Goal: Information Seeking & Learning: Learn about a topic

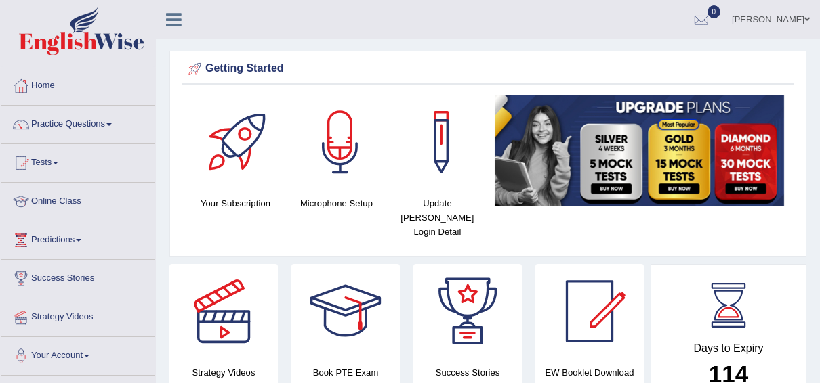
click at [110, 127] on link "Practice Questions" at bounding box center [78, 123] width 154 height 34
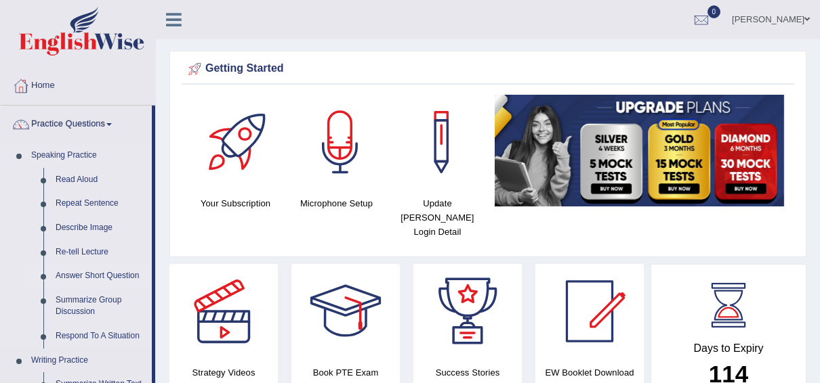
click at [102, 264] on link "Answer Short Question" at bounding box center [100, 276] width 102 height 24
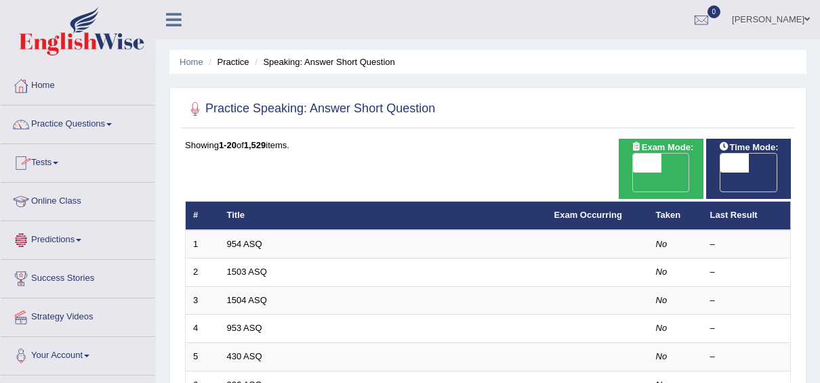
click at [75, 206] on link "Online Class" at bounding box center [78, 200] width 154 height 34
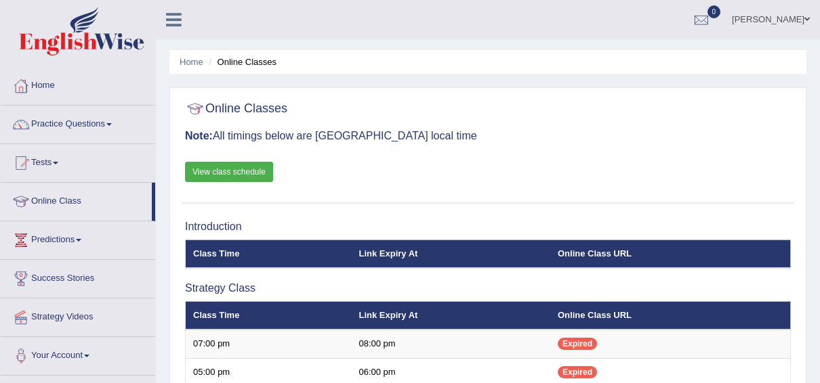
click at [215, 171] on link "View class schedule" at bounding box center [229, 172] width 88 height 20
click at [74, 244] on link "Predictions" at bounding box center [78, 239] width 154 height 34
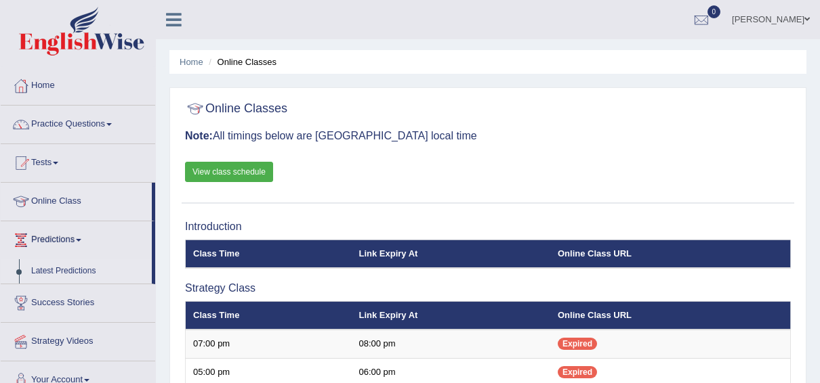
click at [68, 269] on link "Latest Predictions" at bounding box center [88, 271] width 127 height 24
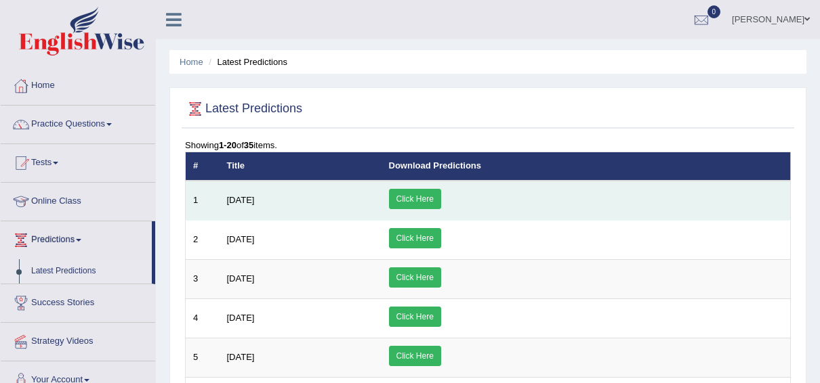
click at [441, 198] on link "Click Here" at bounding box center [415, 199] width 52 height 20
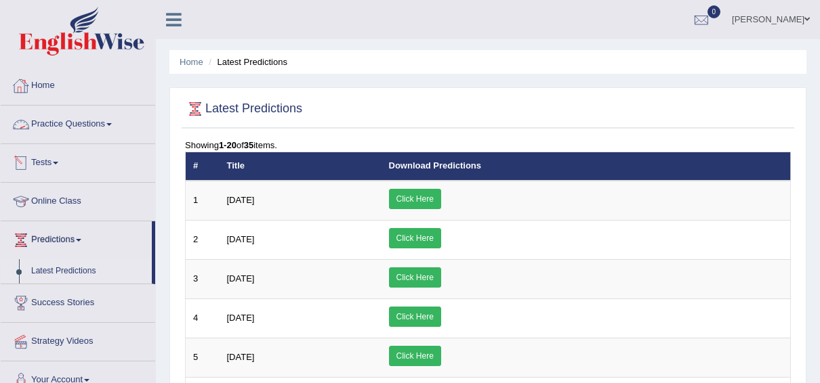
click at [89, 125] on link "Practice Questions" at bounding box center [78, 123] width 154 height 34
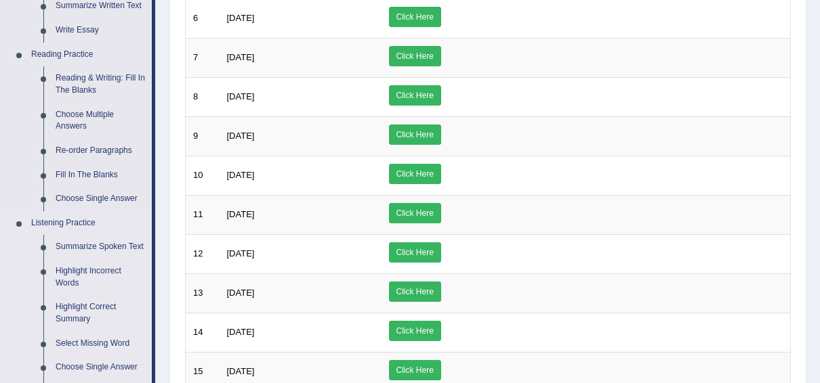
scroll to position [379, 0]
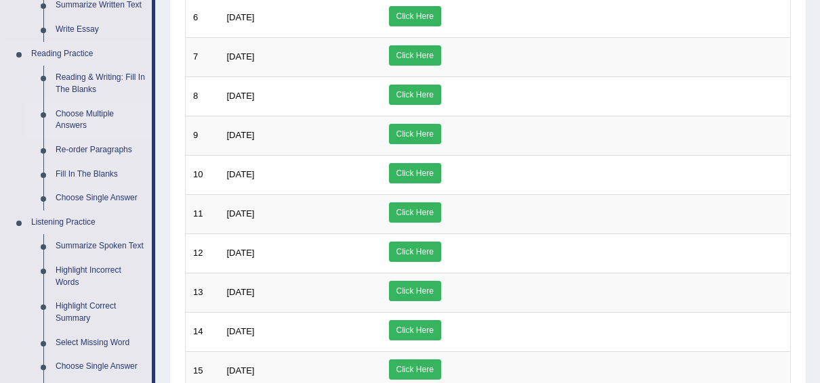
click at [78, 117] on link "Choose Multiple Answers" at bounding box center [100, 120] width 102 height 36
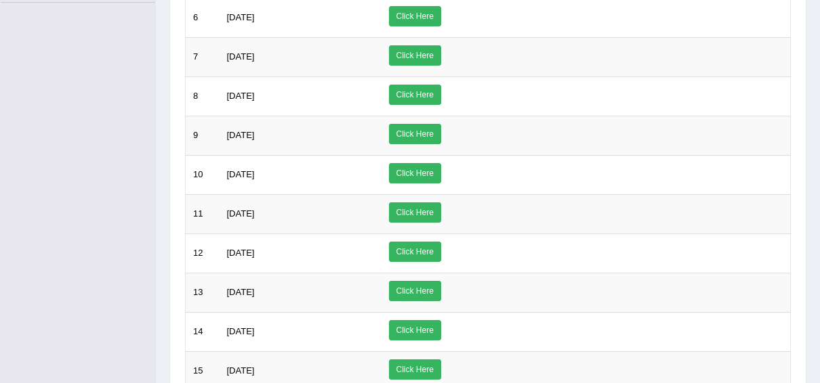
scroll to position [215, 0]
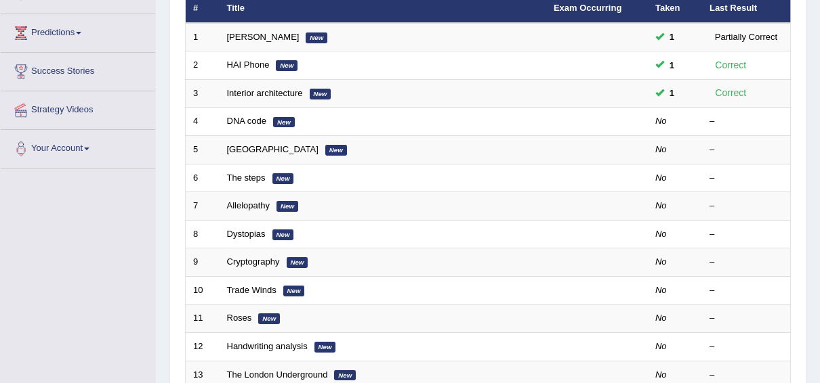
scroll to position [207, 0]
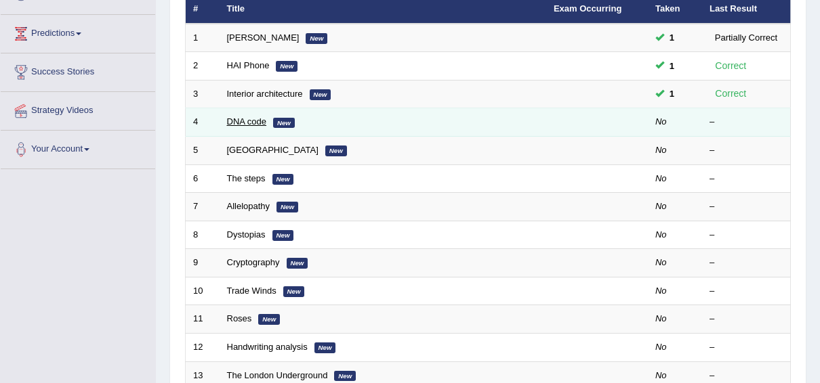
click at [232, 117] on link "DNA code" at bounding box center [247, 122] width 40 height 10
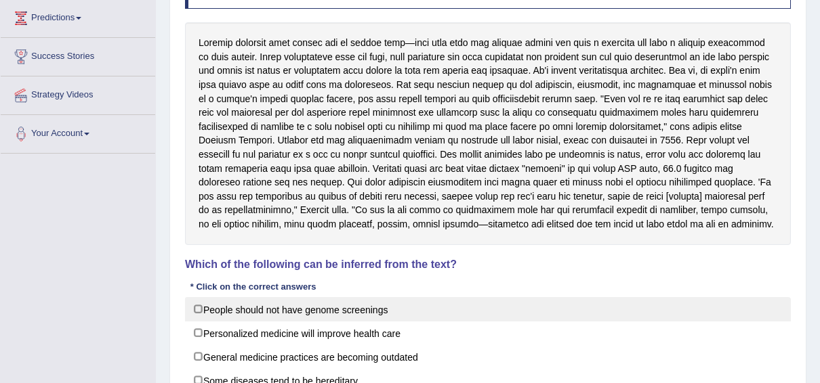
scroll to position [201, 0]
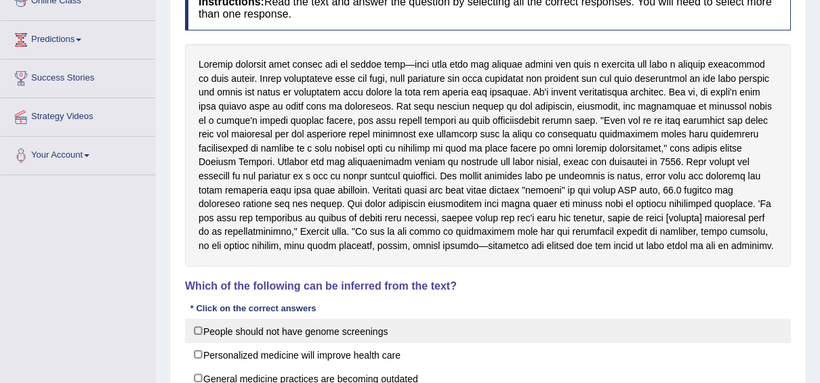
click at [466, 316] on div "Instructions: Read the text and answer the question by selecting all the correc…" at bounding box center [488, 216] width 612 height 477
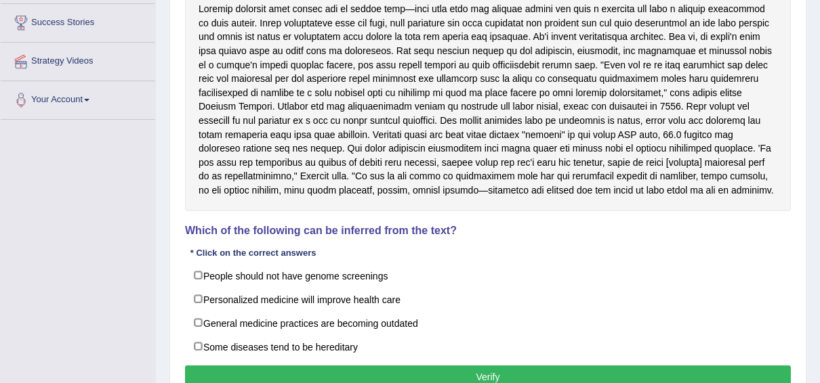
scroll to position [257, 0]
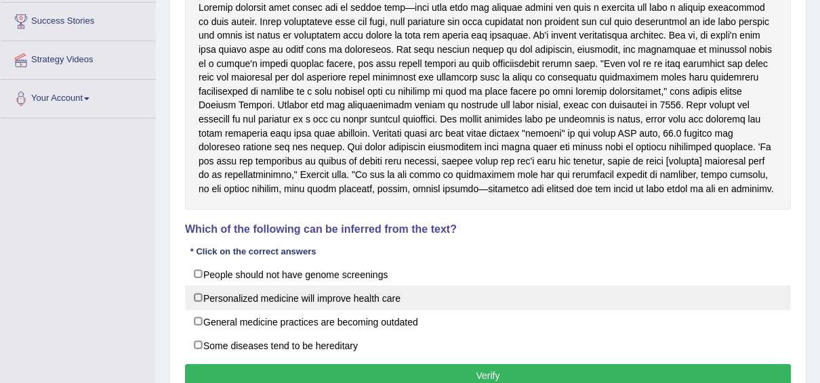
click at [199, 293] on label "Personalized medicine will improve health care" at bounding box center [488, 298] width 606 height 24
checkbox input "true"
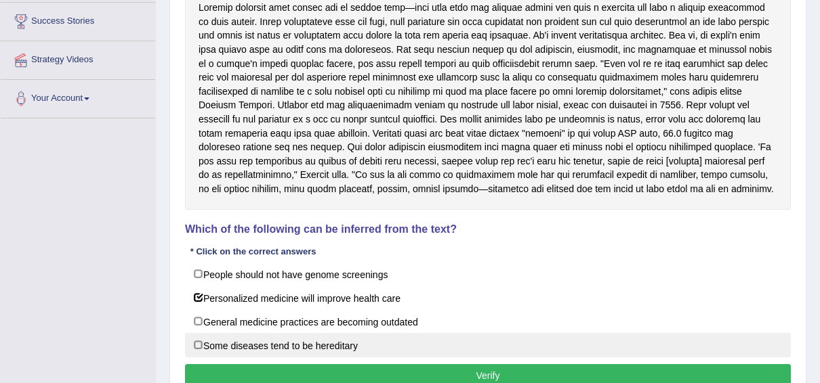
click at [194, 343] on label "Some diseases tend to be hereditary" at bounding box center [488, 345] width 606 height 24
checkbox input "true"
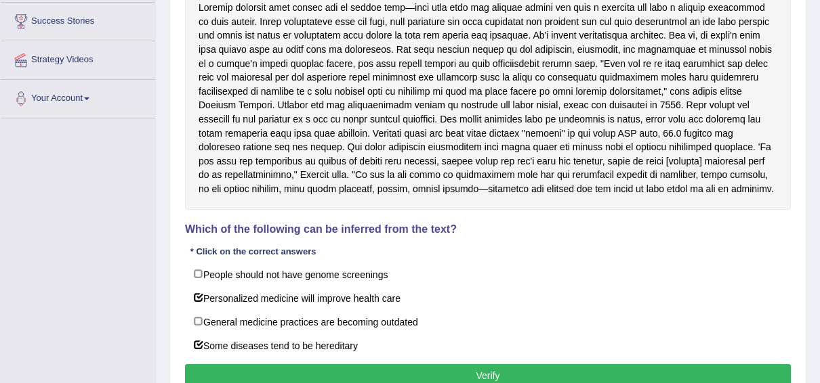
click at [491, 371] on button "Verify" at bounding box center [488, 375] width 606 height 23
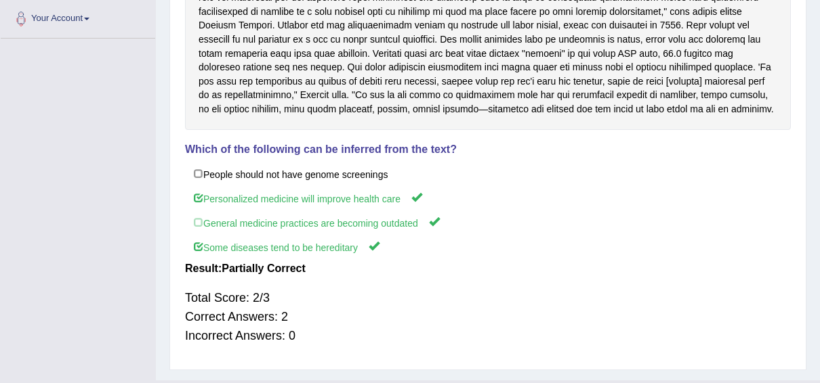
scroll to position [339, 0]
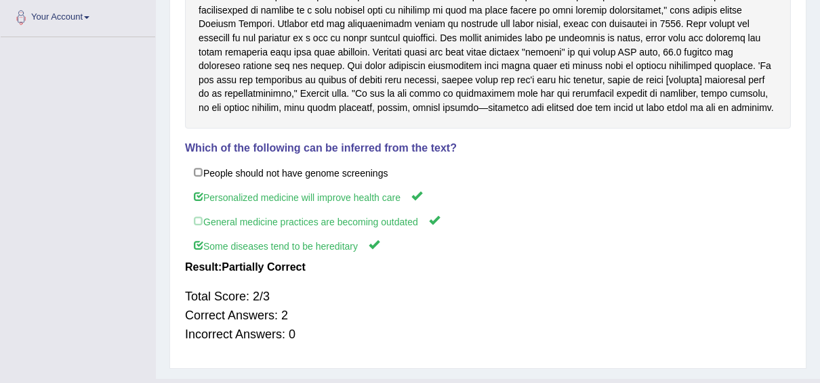
click at [491, 371] on div "Home Practice Reading: Choose Multiple Answers DNA code « Prev Next » Report Qu…" at bounding box center [488, 20] width 664 height 718
click at [504, 364] on div "Practice Reading: Choose Multiple Answers 4 DNA code Instructions: Read the tex…" at bounding box center [487, 72] width 637 height 594
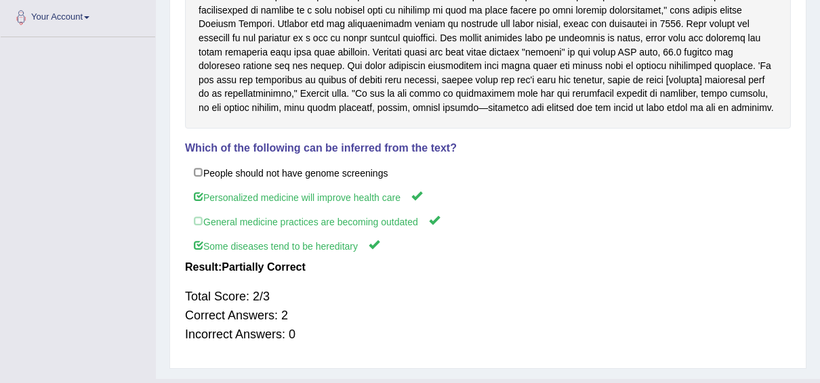
click at [506, 359] on div "Instructions: Read the text and answer the question by selecting all the correc…" at bounding box center [488, 101] width 612 height 522
click at [497, 361] on div "Instructions: Read the text and answer the question by selecting all the correc…" at bounding box center [488, 101] width 612 height 522
click at [490, 373] on div "Home Practice Reading: Choose Multiple Answers DNA code « Prev Next » Report Qu…" at bounding box center [488, 20] width 664 height 718
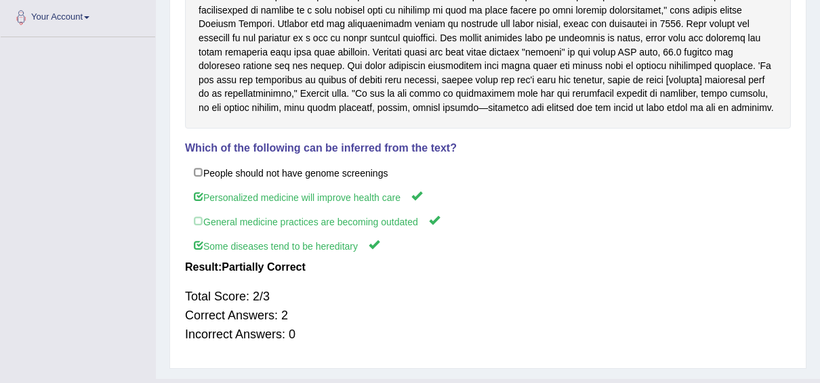
click at [490, 373] on div "Home Practice Reading: Choose Multiple Answers DNA code « Prev Next » Report Qu…" at bounding box center [488, 20] width 664 height 718
click at [495, 378] on div "Home Practice Reading: Choose Multiple Answers DNA code « Prev Next » Report Qu…" at bounding box center [488, 20] width 664 height 718
click at [507, 372] on div "Home Practice Reading: Choose Multiple Answers DNA code « Prev Next » Report Qu…" at bounding box center [488, 20] width 664 height 718
click at [513, 363] on div "Practice Reading: Choose Multiple Answers 4 DNA code Instructions: Read the tex…" at bounding box center [487, 72] width 637 height 594
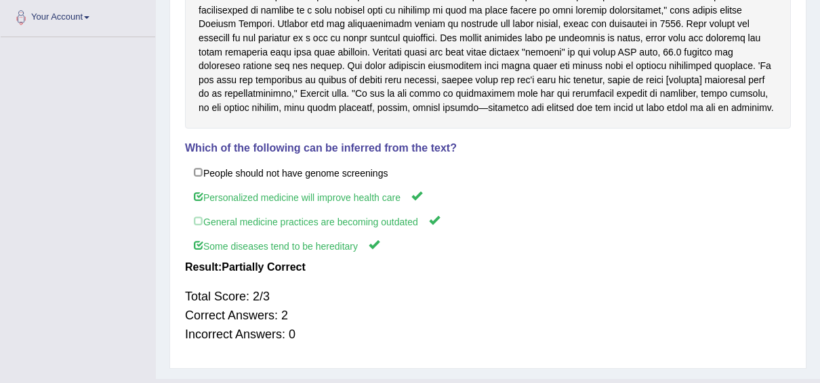
click at [511, 363] on div "Practice Reading: Choose Multiple Answers 4 DNA code Instructions: Read the tex…" at bounding box center [487, 72] width 637 height 594
click at [510, 369] on div "Practice Reading: Choose Multiple Answers 4 DNA code Instructions: Read the tex…" at bounding box center [487, 72] width 637 height 594
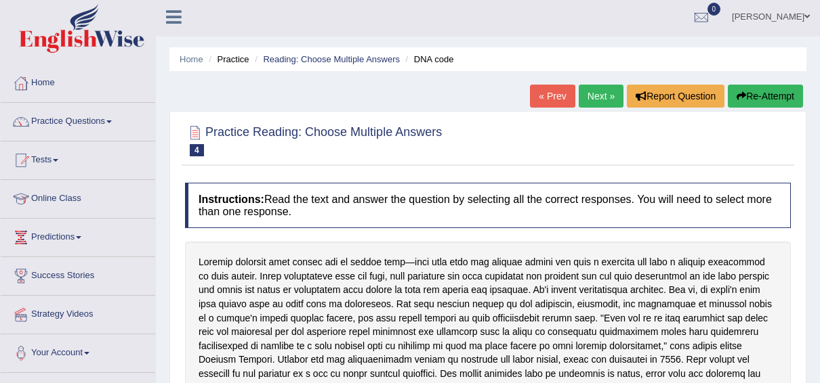
scroll to position [0, 0]
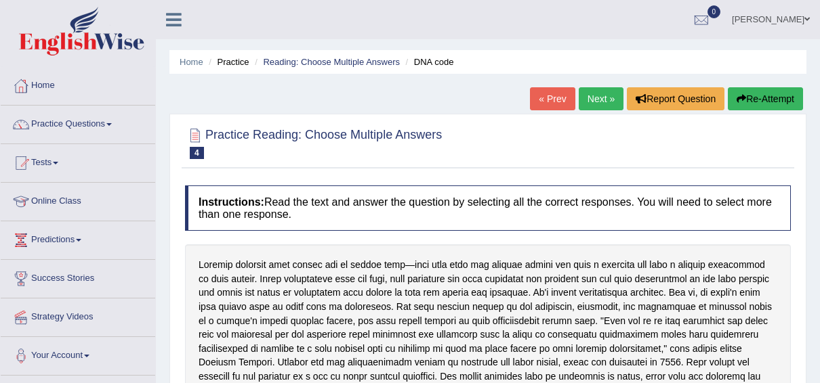
click at [118, 114] on link "Practice Questions" at bounding box center [78, 123] width 154 height 34
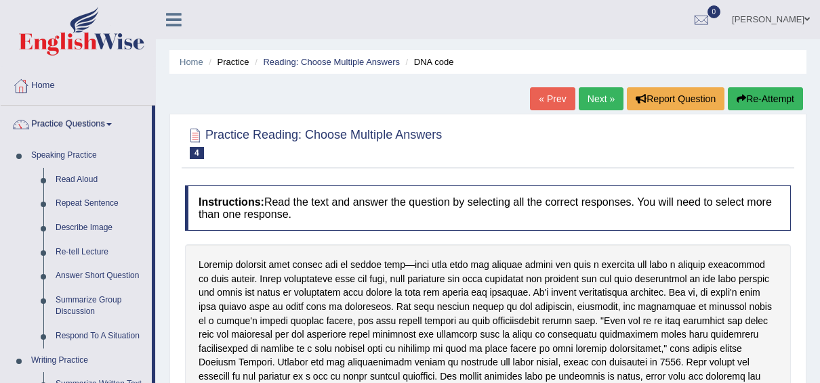
click at [603, 93] on link "Next »" at bounding box center [600, 98] width 45 height 23
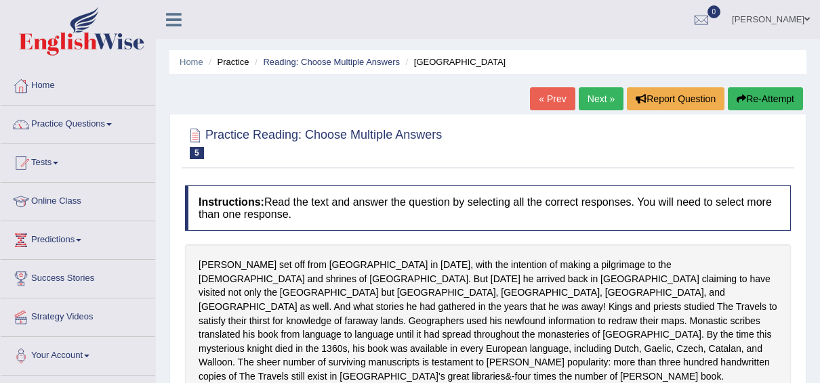
click at [603, 93] on link "Next »" at bounding box center [600, 98] width 45 height 23
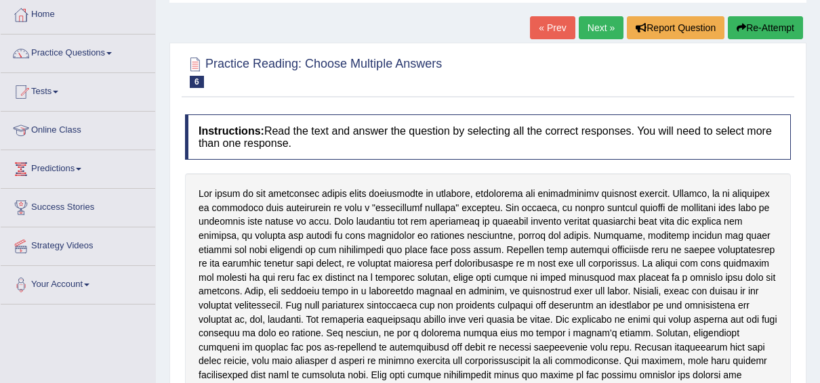
scroll to position [72, 0]
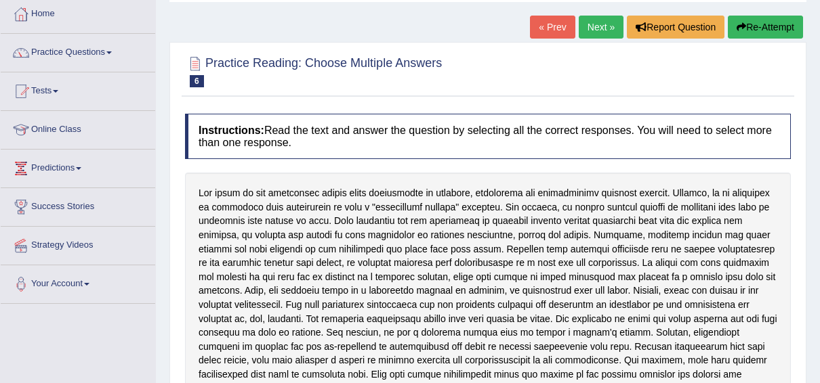
click at [551, 24] on link "« Prev" at bounding box center [552, 27] width 45 height 23
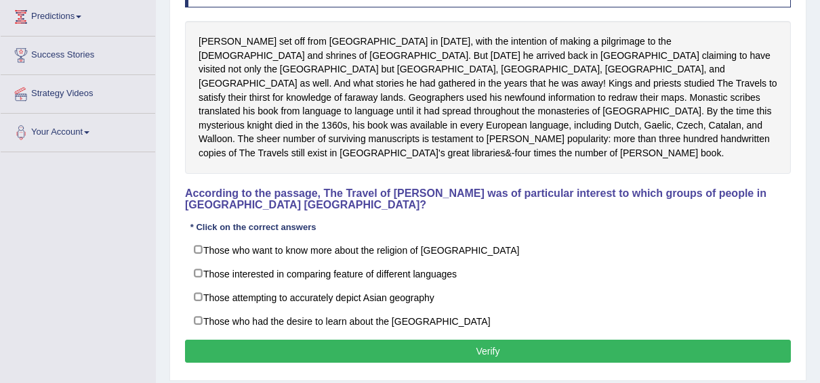
scroll to position [224, 0]
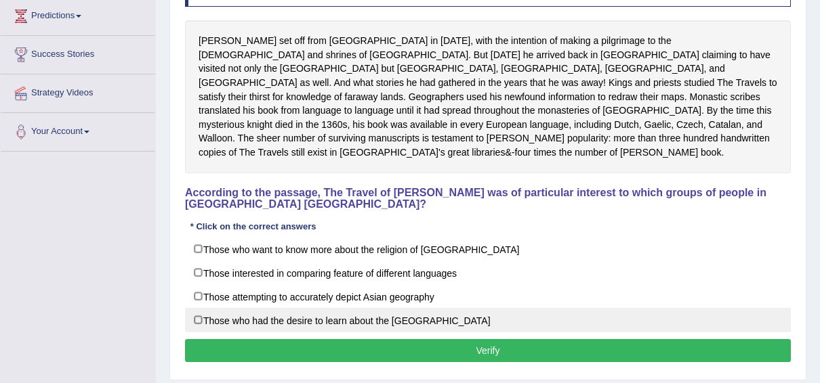
click at [194, 308] on label "Those who had the desire to learn about the Far East" at bounding box center [488, 320] width 606 height 24
checkbox input "true"
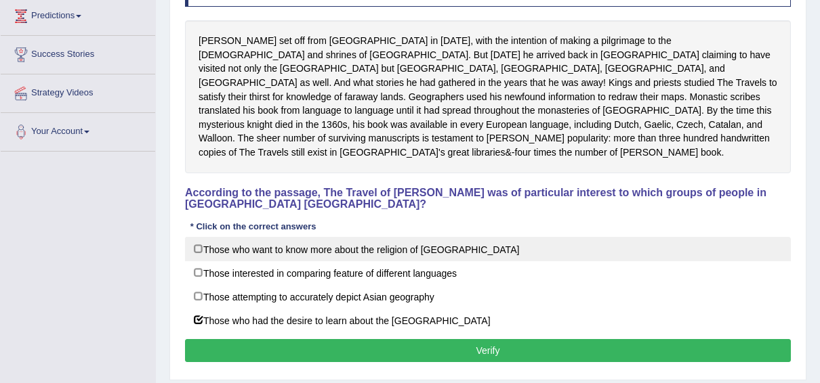
click at [522, 237] on label "Those who want to know more about the religion of Asia" at bounding box center [488, 249] width 606 height 24
checkbox input "true"
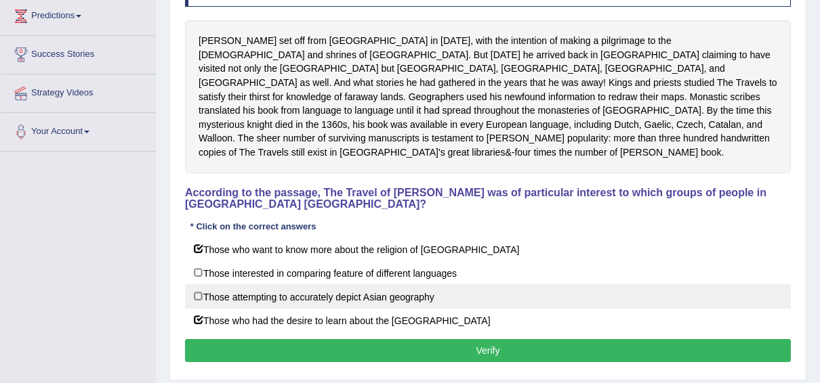
click at [198, 285] on label "Those attempting to accurately depict Asian geography" at bounding box center [488, 297] width 606 height 24
checkbox input "true"
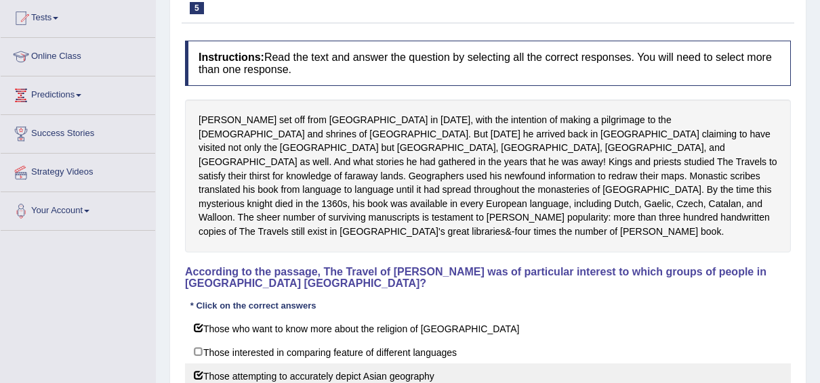
scroll to position [328, 0]
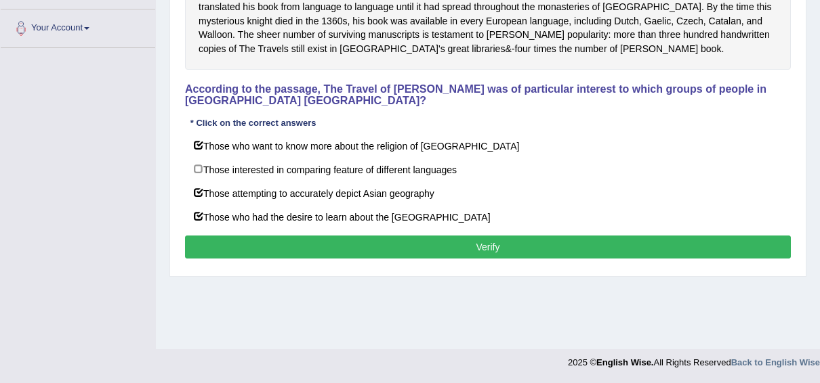
click at [491, 236] on button "Verify" at bounding box center [488, 247] width 606 height 23
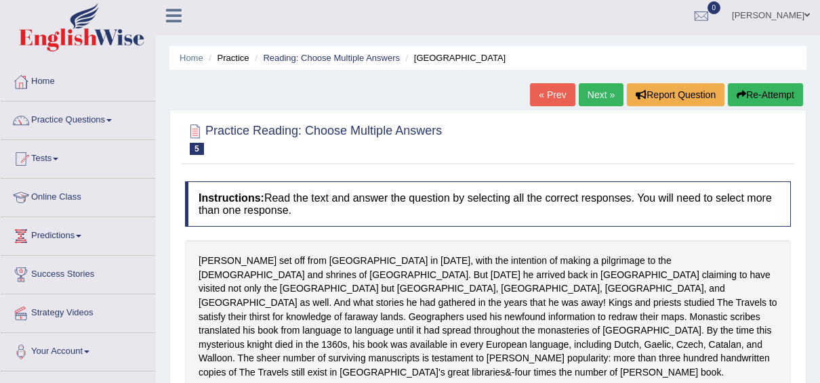
scroll to position [0, 0]
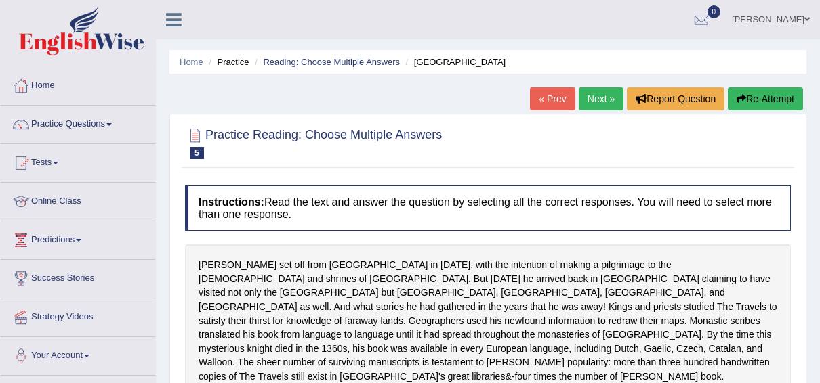
click at [601, 93] on link "Next »" at bounding box center [600, 98] width 45 height 23
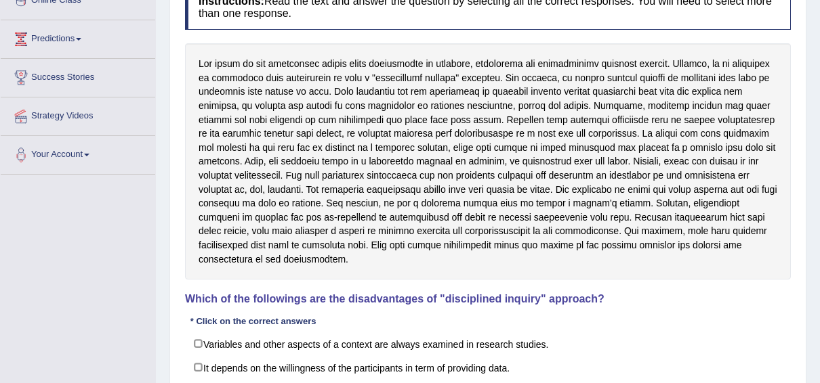
scroll to position [202, 0]
